Goal: Find specific page/section: Find specific page/section

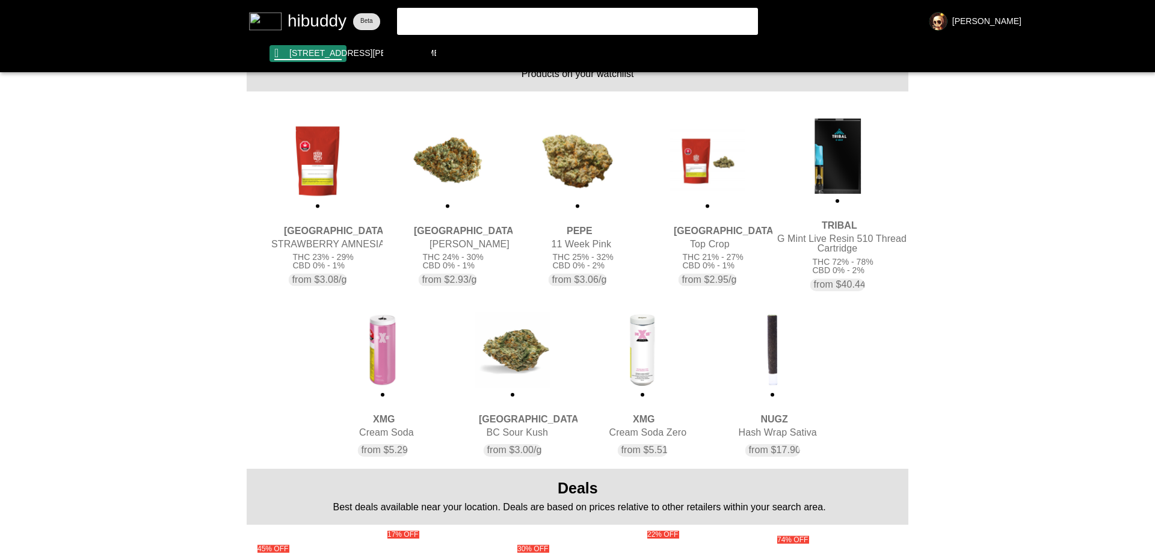
click at [310, 60] on flt-glass-pane at bounding box center [577, 276] width 1155 height 553
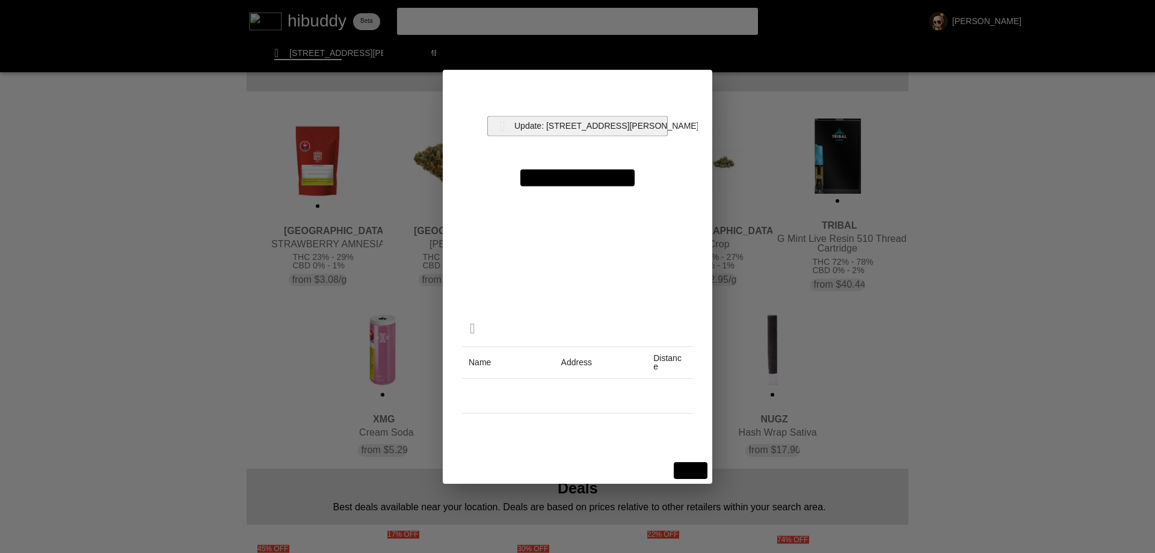
click at [566, 116] on flt-glass-pane at bounding box center [577, 276] width 1155 height 553
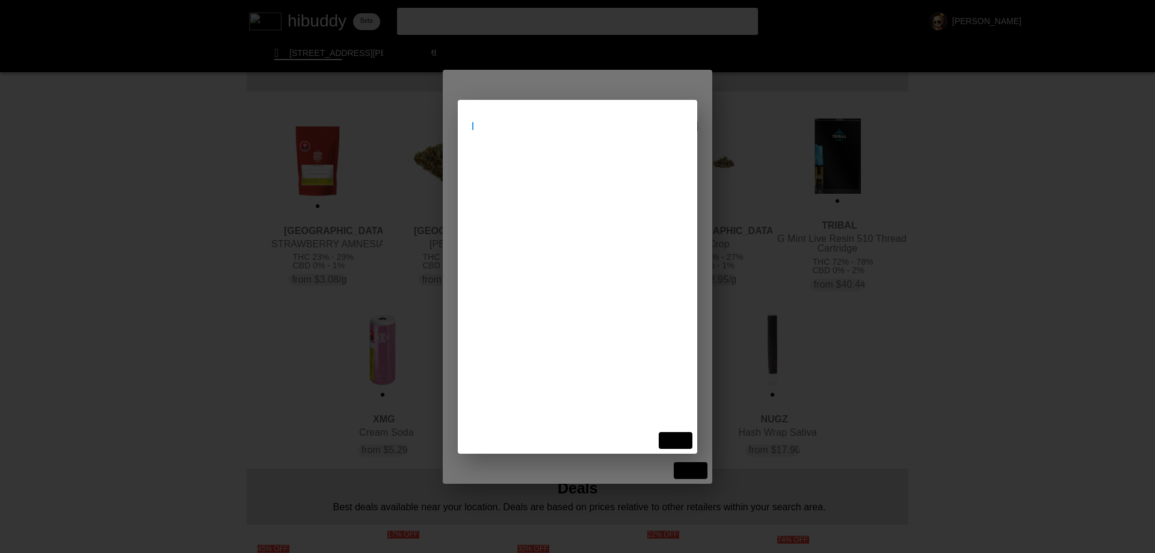
click at [563, 123] on input at bounding box center [577, 126] width 210 height 10
type input "beams"
click at [533, 174] on flt-glass-pane at bounding box center [577, 276] width 1155 height 553
